Goal: Information Seeking & Learning: Learn about a topic

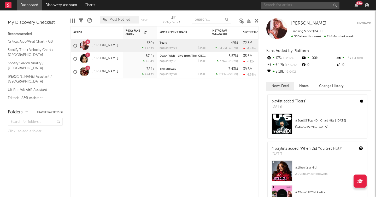
click at [294, 4] on input "text" at bounding box center [300, 5] width 78 height 7
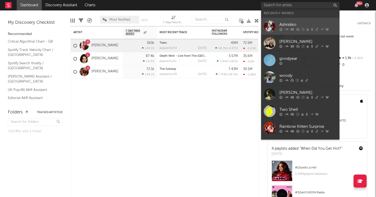
click at [295, 20] on link "Ashnikko" at bounding box center [300, 26] width 78 height 17
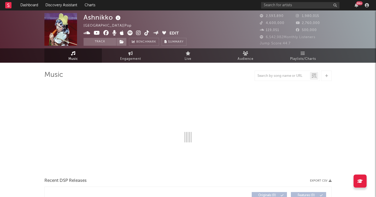
select select "6m"
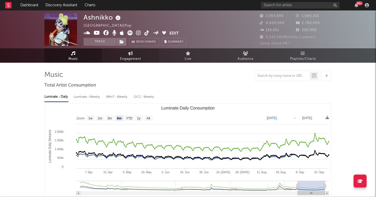
click at [131, 58] on span "Engagement" at bounding box center [130, 59] width 21 height 6
select select "1w"
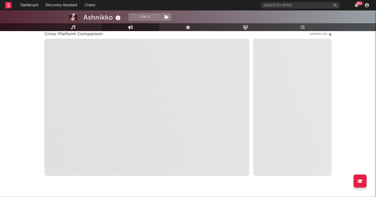
scroll to position [72, 0]
select select "1m"
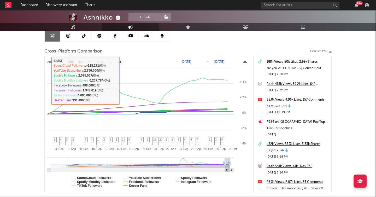
scroll to position [50, 0]
